Goal: Find specific page/section: Find specific page/section

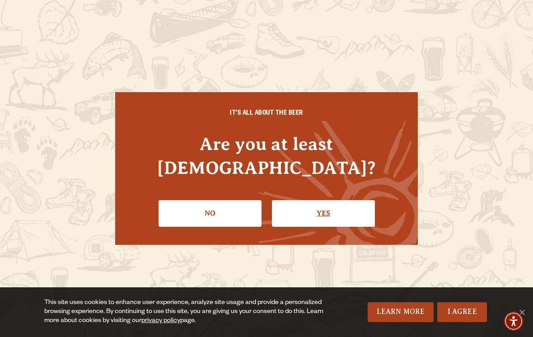
click at [312, 200] on link "Yes" at bounding box center [323, 213] width 103 height 26
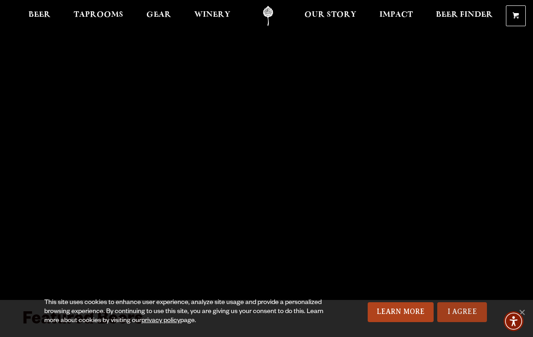
click at [455, 312] on link "I Agree" at bounding box center [462, 312] width 50 height 20
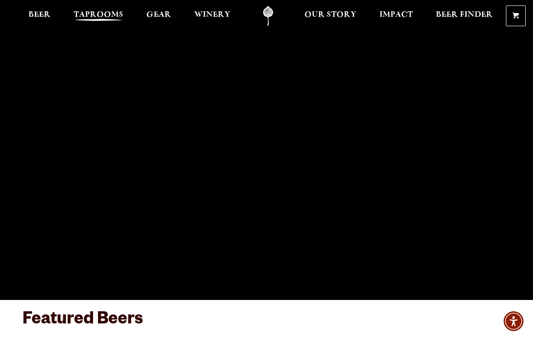
click at [94, 25] on link "Taprooms" at bounding box center [98, 16] width 61 height 20
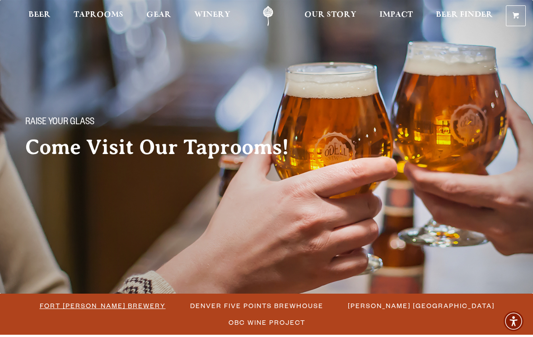
click at [127, 305] on span "Fort [PERSON_NAME] Brewery" at bounding box center [103, 305] width 126 height 13
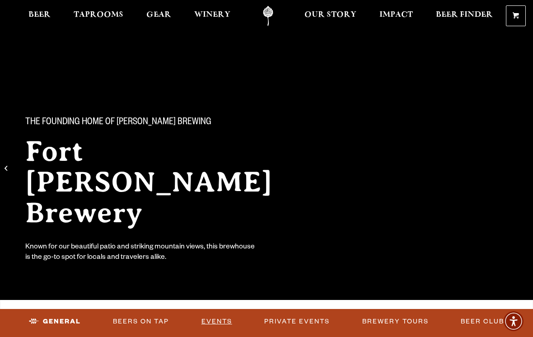
click at [212, 319] on link "Events" at bounding box center [217, 321] width 38 height 21
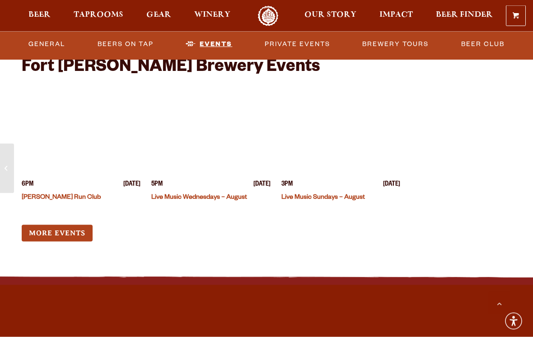
scroll to position [3511, 0]
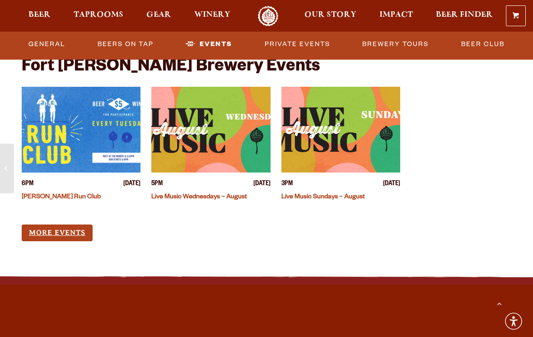
click at [58, 225] on link "More Events" at bounding box center [57, 233] width 71 height 17
